Goal: Task Accomplishment & Management: Use online tool/utility

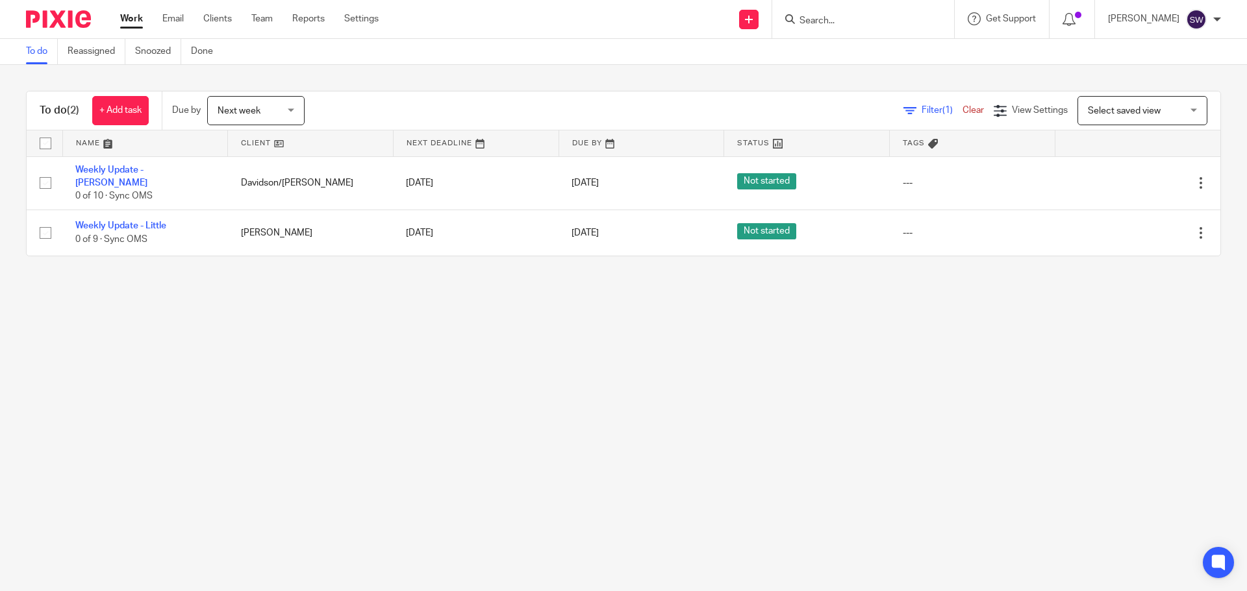
click at [146, 166] on link "Weekly Update - [PERSON_NAME]" at bounding box center [111, 177] width 72 height 22
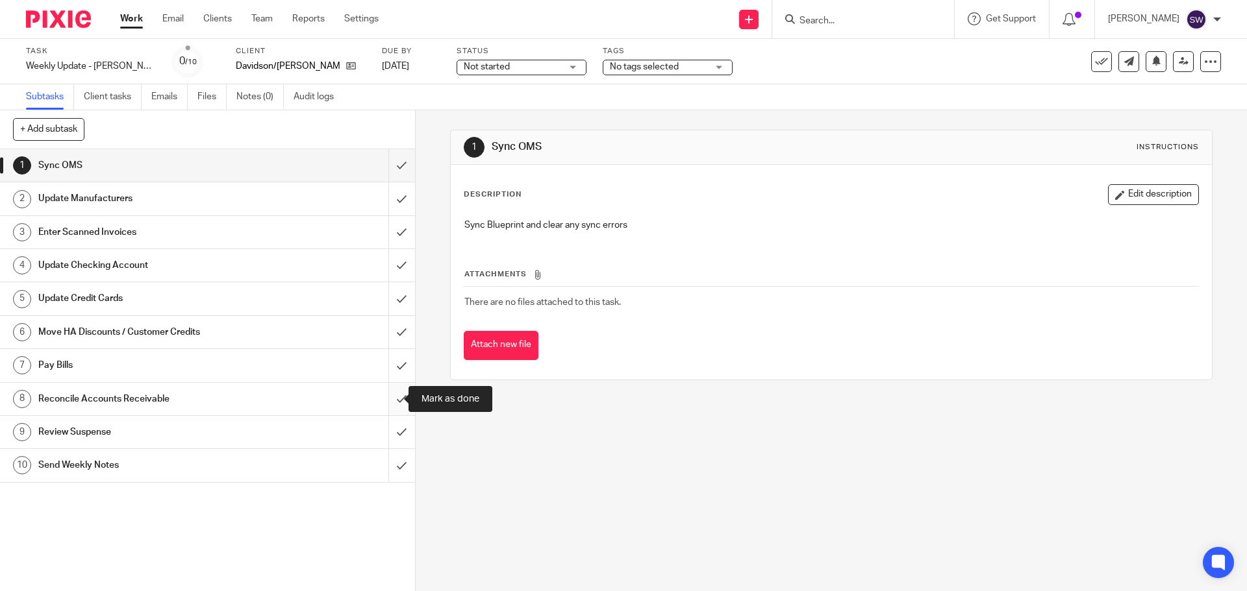
click at [393, 396] on input "submit" at bounding box center [207, 399] width 415 height 32
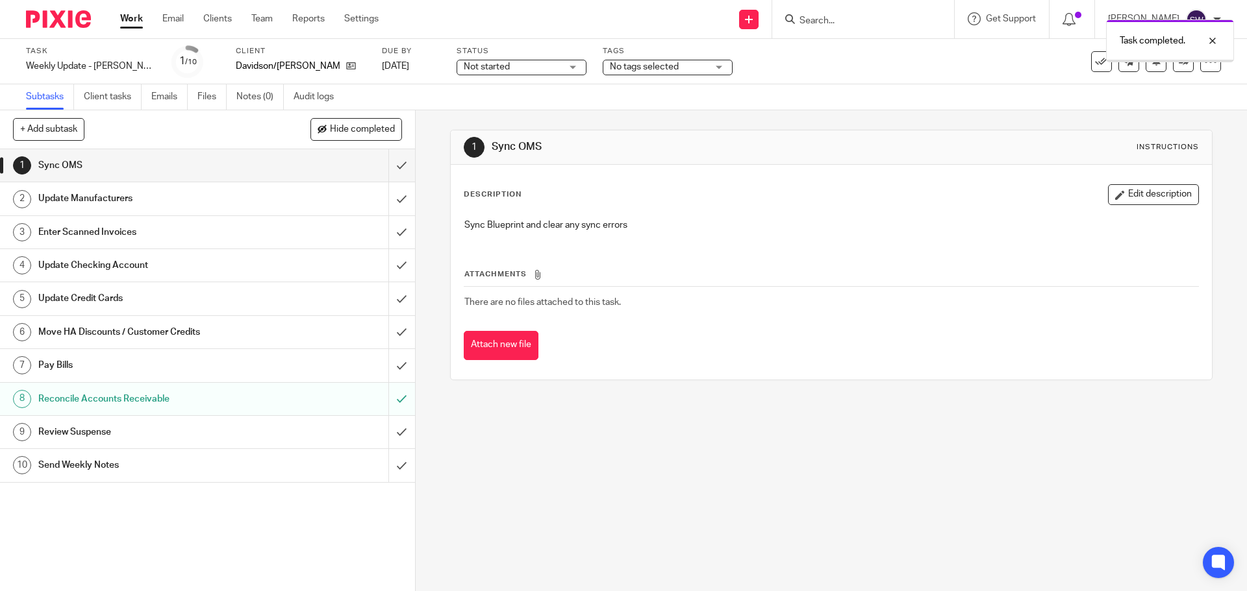
click at [387, 171] on input "submit" at bounding box center [207, 165] width 415 height 32
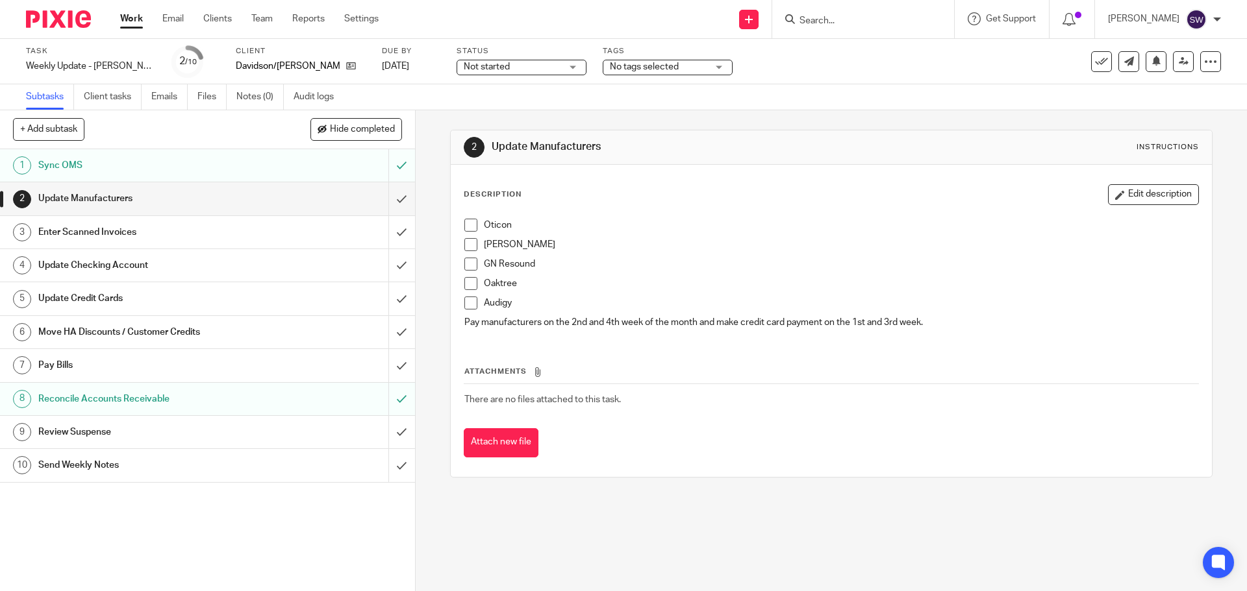
click at [469, 230] on span at bounding box center [470, 225] width 13 height 13
click at [467, 245] on span at bounding box center [470, 244] width 13 height 13
click at [464, 272] on li "GN Resound" at bounding box center [830, 267] width 733 height 19
click at [466, 268] on span at bounding box center [470, 264] width 13 height 13
click at [469, 280] on span at bounding box center [470, 283] width 13 height 13
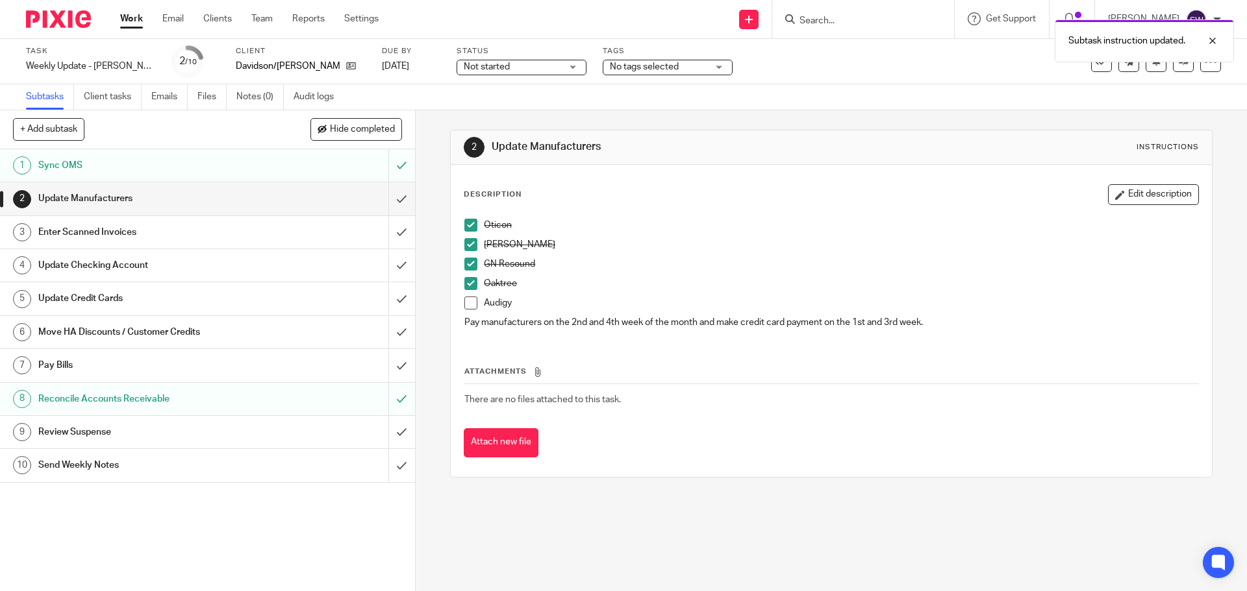
click at [465, 305] on span at bounding box center [470, 303] width 13 height 13
click at [392, 201] on input "submit" at bounding box center [207, 198] width 415 height 32
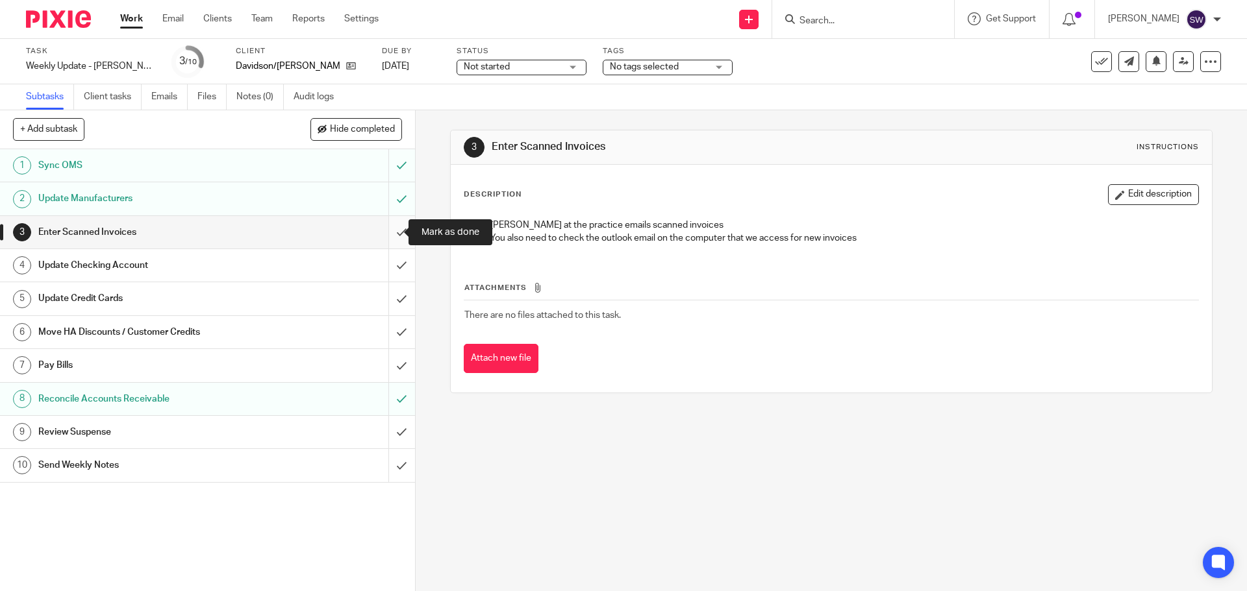
click at [388, 232] on input "submit" at bounding box center [207, 232] width 415 height 32
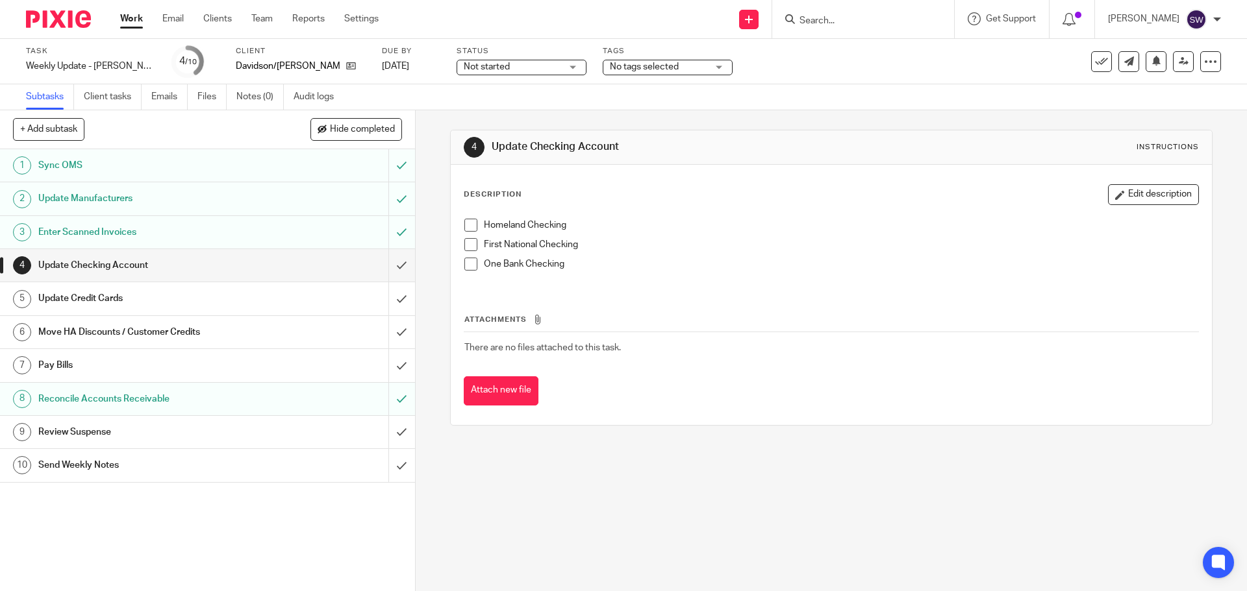
click at [466, 227] on span at bounding box center [470, 225] width 13 height 13
click at [630, 335] on td "There are no files attached to this task." at bounding box center [831, 347] width 734 height 31
click at [464, 241] on span at bounding box center [470, 244] width 13 height 13
click at [469, 264] on span at bounding box center [470, 264] width 13 height 13
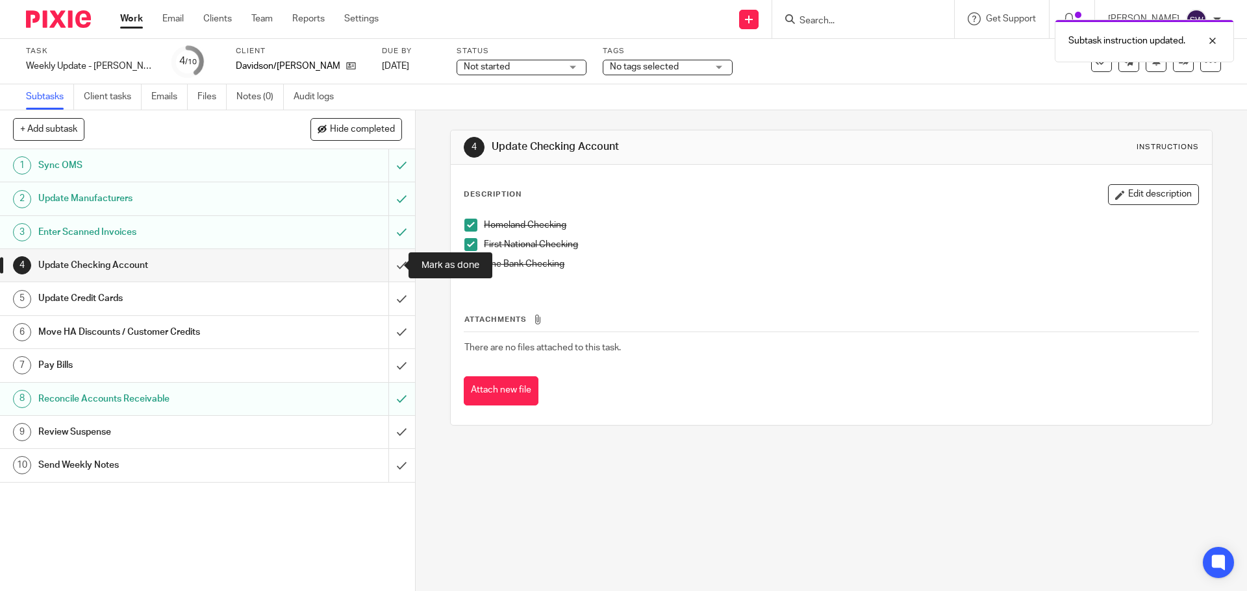
click at [391, 264] on input "submit" at bounding box center [207, 265] width 415 height 32
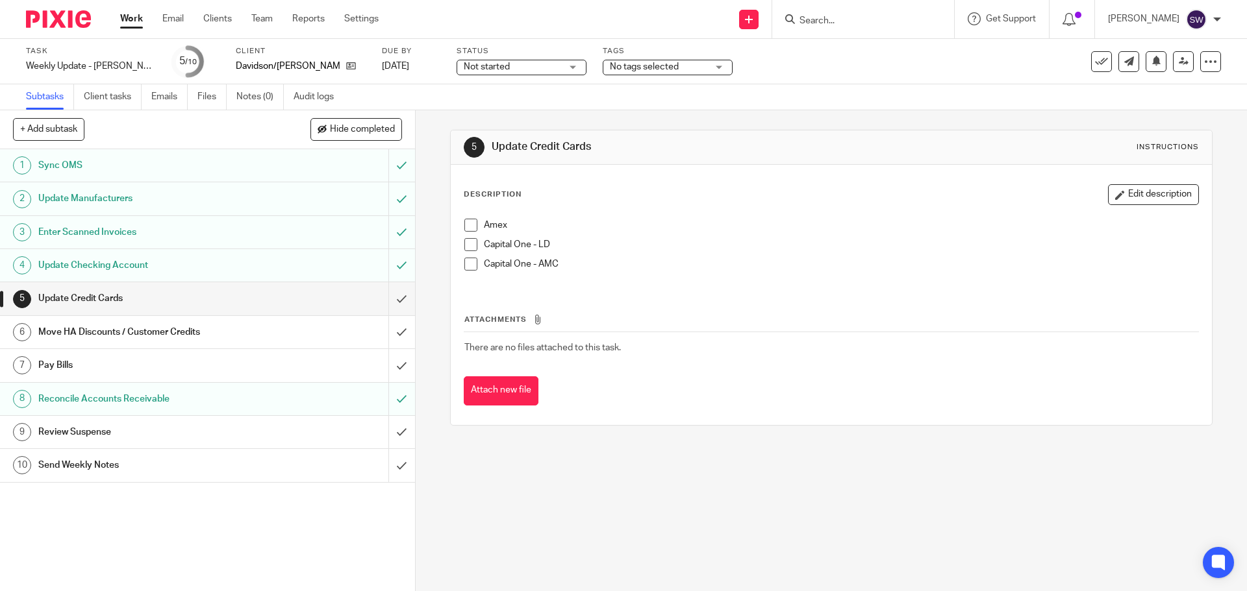
click at [464, 227] on span at bounding box center [470, 225] width 13 height 13
drag, startPoint x: 462, startPoint y: 245, endPoint x: 463, endPoint y: 258, distance: 12.4
click at [464, 245] on span at bounding box center [470, 244] width 13 height 13
click at [464, 264] on span at bounding box center [470, 264] width 13 height 13
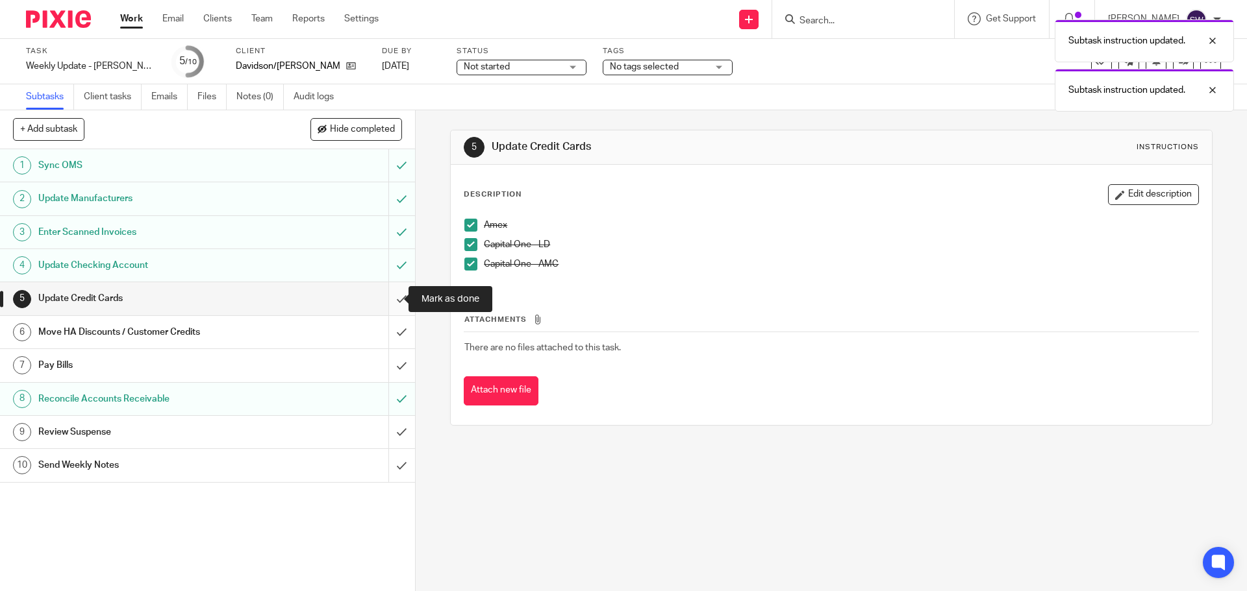
click at [383, 301] on input "submit" at bounding box center [207, 298] width 415 height 32
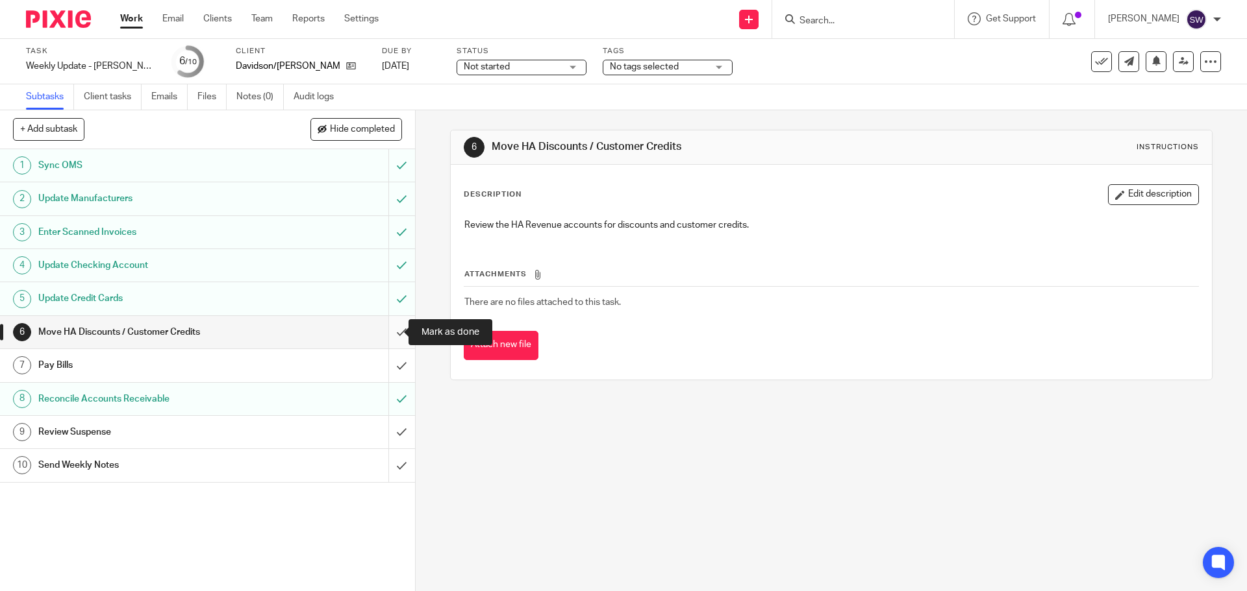
click at [384, 327] on input "submit" at bounding box center [207, 332] width 415 height 32
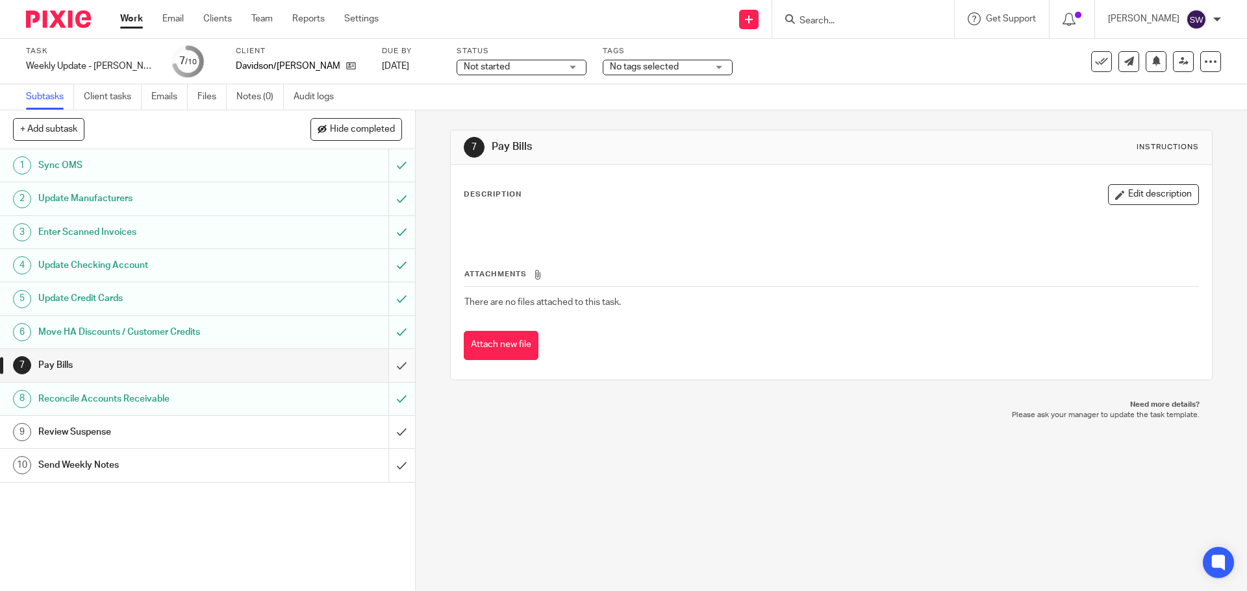
click at [388, 362] on input "submit" at bounding box center [207, 365] width 415 height 32
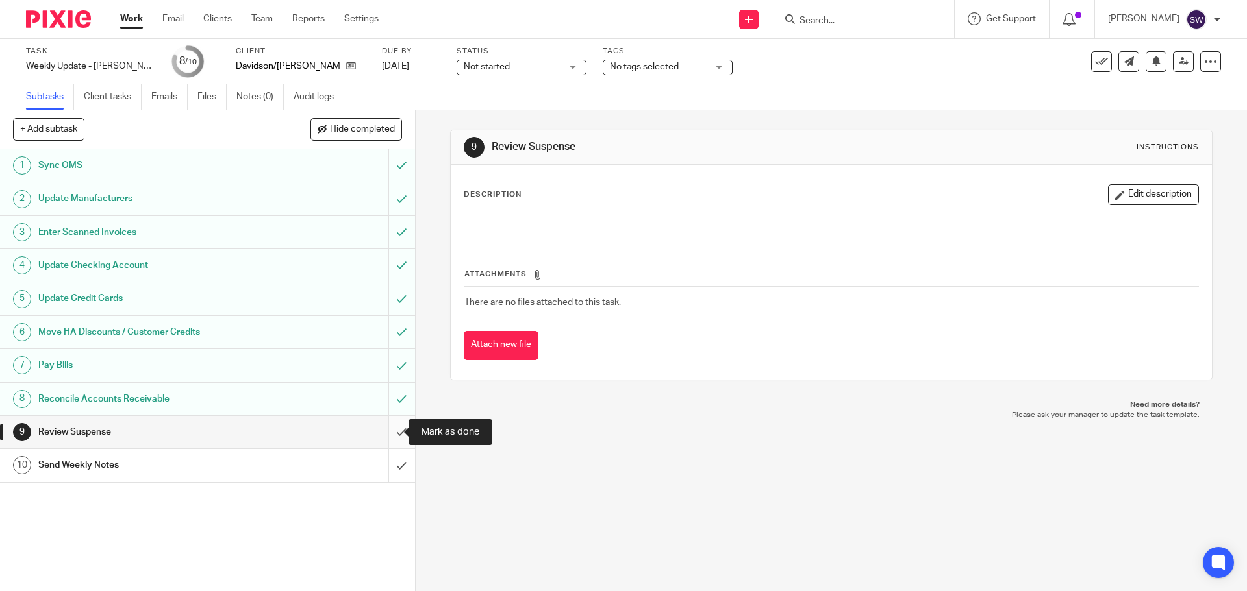
click at [388, 430] on input "submit" at bounding box center [207, 432] width 415 height 32
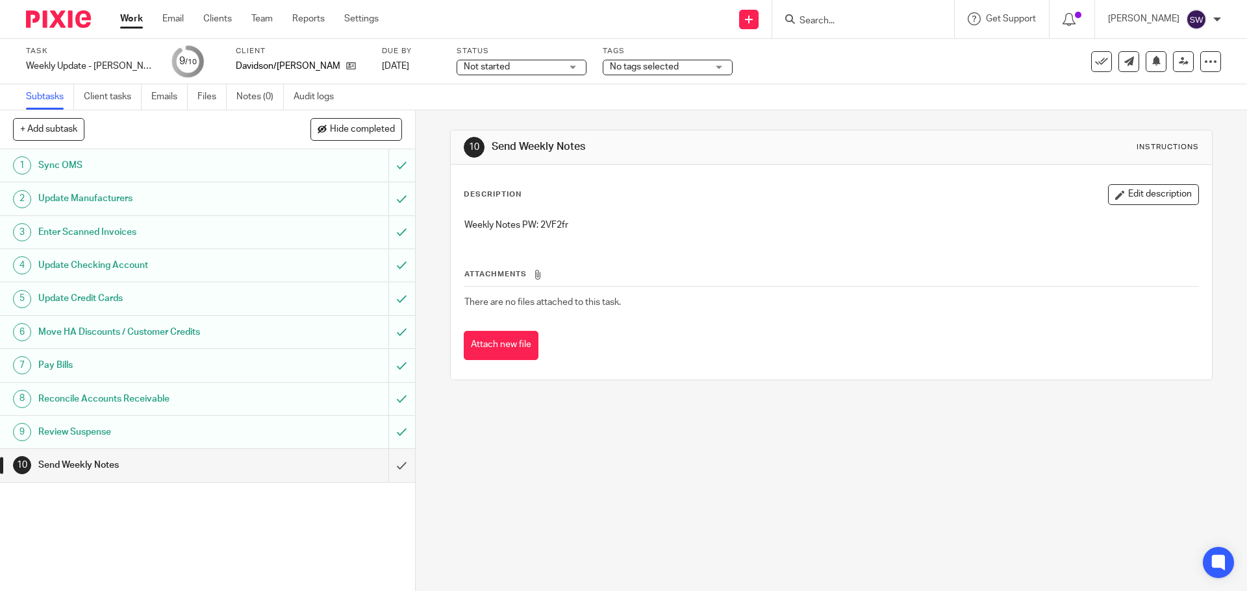
click at [554, 223] on p "Weekly Notes PW: 2VF2fr" at bounding box center [830, 225] width 733 height 13
copy p "2VF2fr"
drag, startPoint x: 655, startPoint y: 433, endPoint x: 658, endPoint y: 446, distance: 13.2
click at [656, 434] on div "10 Send Weekly Notes Instructions Description Edit description Weekly Notes PW:…" at bounding box center [831, 350] width 831 height 481
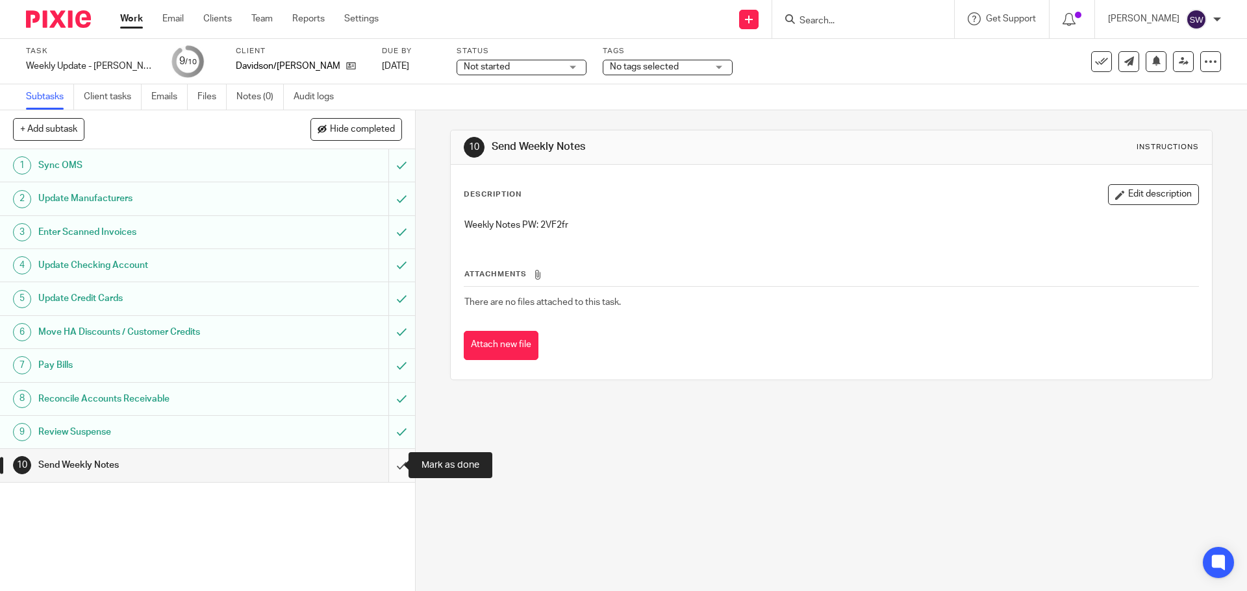
click at [393, 467] on input "submit" at bounding box center [207, 465] width 415 height 32
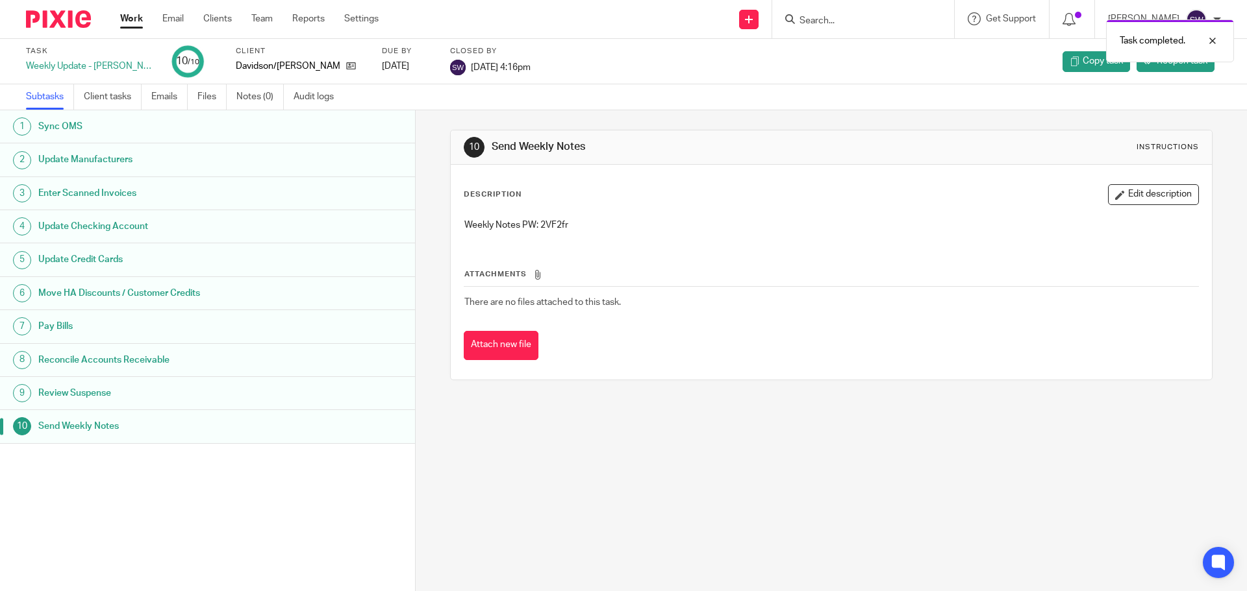
click at [128, 8] on div "Work Email Clients Team Reports Settings Work Email Clients Team Reports Settin…" at bounding box center [252, 19] width 291 height 38
click at [129, 12] on div "Work Email Clients Team Reports Settings Work Email Clients Team Reports Settin…" at bounding box center [252, 19] width 291 height 38
click at [129, 12] on link "Work" at bounding box center [131, 18] width 23 height 13
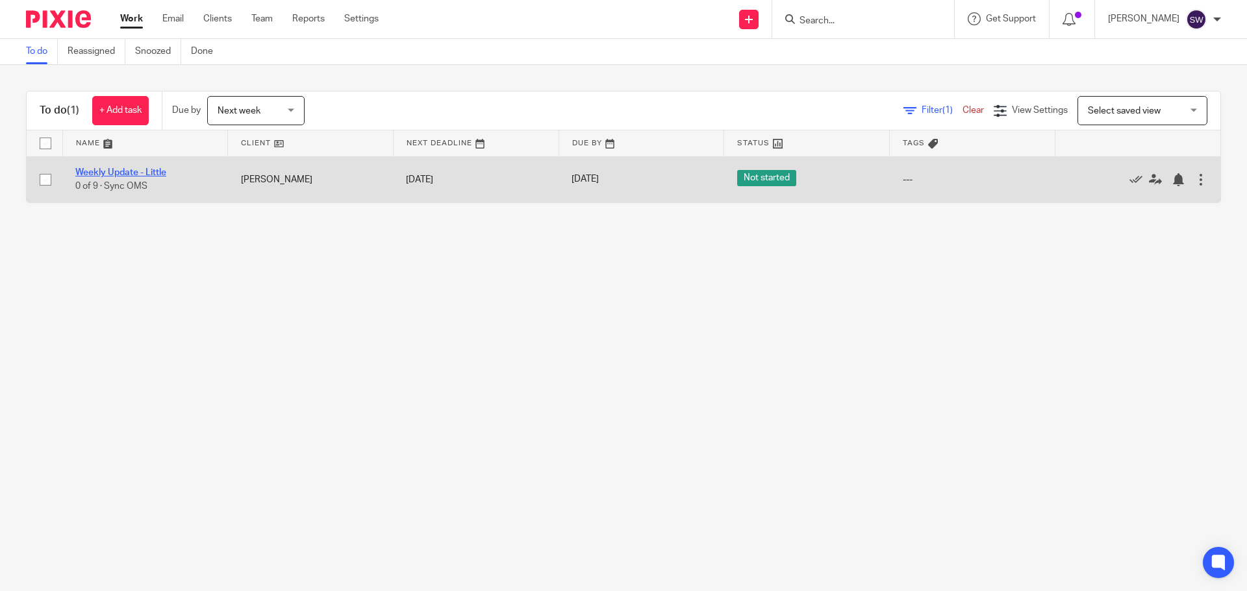
click at [149, 174] on link "Weekly Update - Little" at bounding box center [120, 172] width 91 height 9
